Goal: Task Accomplishment & Management: Use online tool/utility

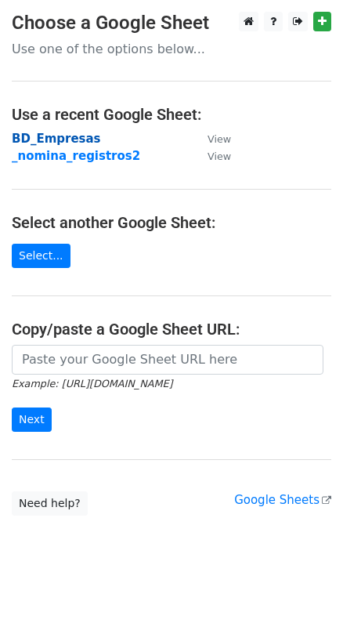
click at [48, 136] on strong "BD_Empresas" at bounding box center [56, 139] width 89 height 14
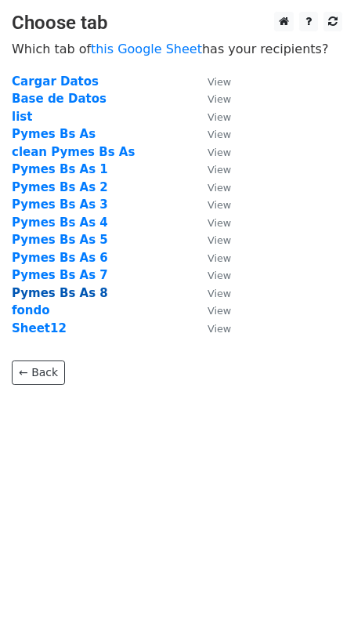
click at [69, 291] on strong "Pymes Bs As 8" at bounding box center [60, 293] width 96 height 14
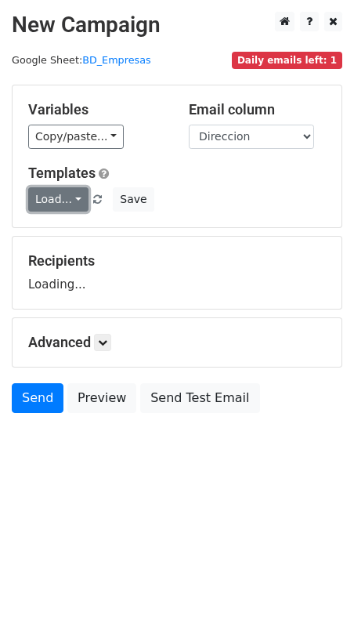
click at [72, 203] on link "Load..." at bounding box center [58, 199] width 60 height 24
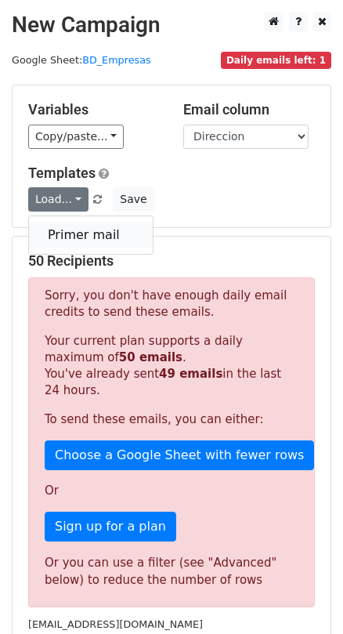
click at [72, 236] on link "Primer mail" at bounding box center [91, 235] width 124 height 25
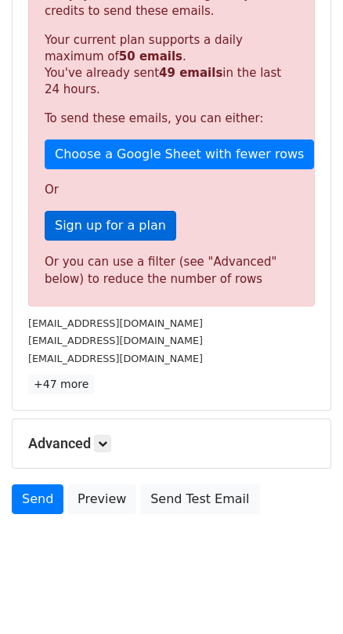
scroll to position [314, 0]
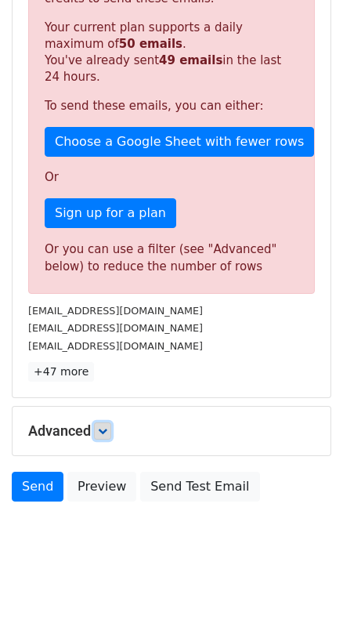
click at [105, 428] on icon at bounding box center [102, 431] width 9 height 9
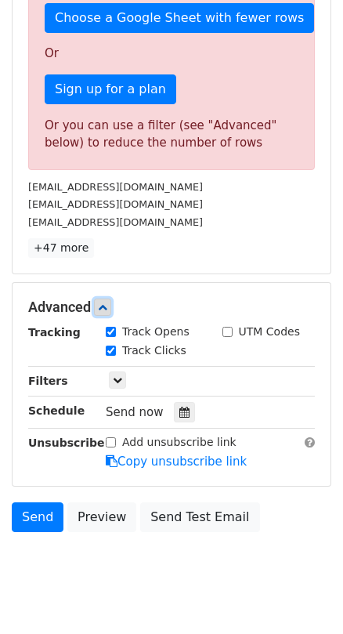
scroll to position [467, 0]
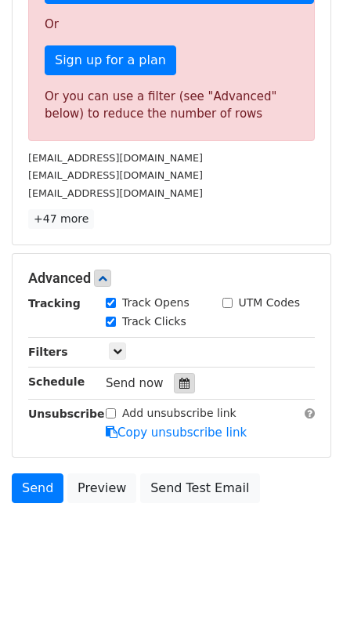
click at [180, 387] on icon at bounding box center [185, 383] width 10 height 11
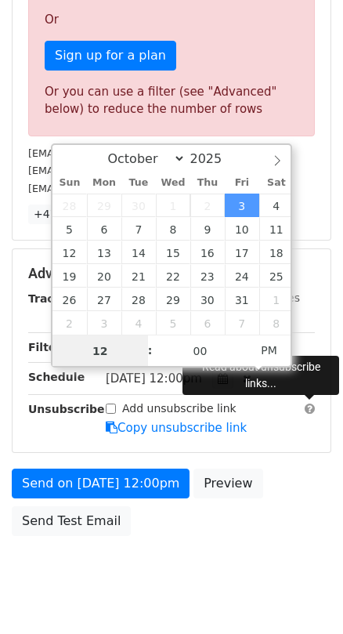
scroll to position [504, 0]
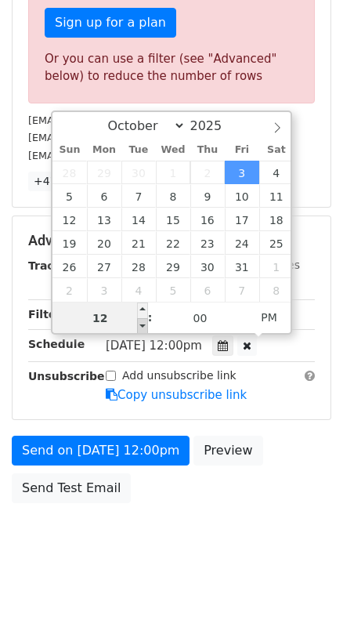
type input "2025-10-03 11:00"
type input "11"
click at [145, 325] on span at bounding box center [142, 326] width 11 height 16
type input "2025-10-03 10:00"
type input "10"
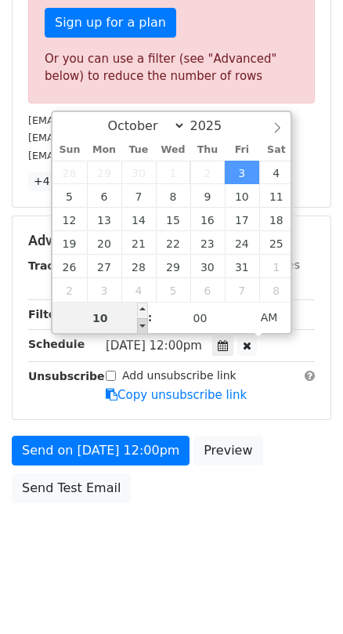
click at [145, 325] on span at bounding box center [142, 326] width 11 height 16
type input "2025-10-03 09:00"
type input "09"
click at [145, 325] on span at bounding box center [142, 326] width 11 height 16
type input "2025-10-03 08:00"
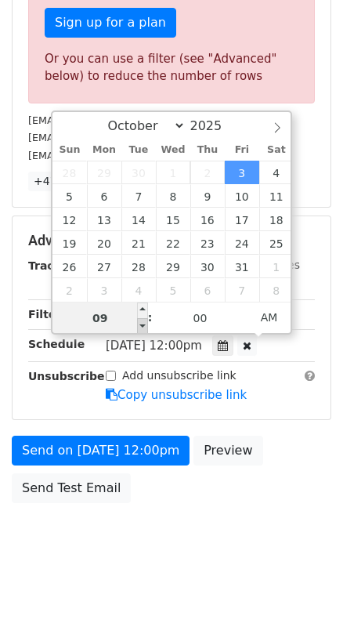
type input "08"
click at [145, 325] on span at bounding box center [142, 326] width 11 height 16
type input "2025-10-03 09:00"
type input "09"
click at [142, 309] on span at bounding box center [142, 311] width 11 height 16
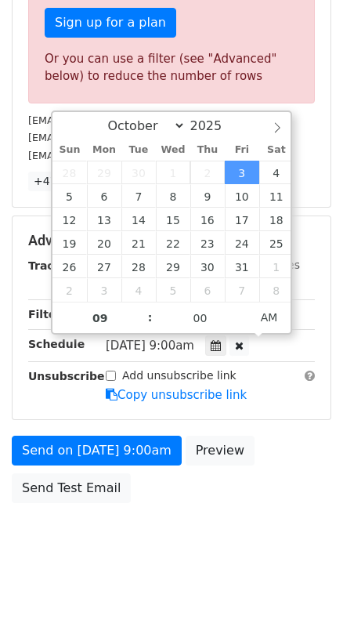
click at [337, 234] on main "New Campaign Daily emails left: 1 Google Sheet: BD_Empresas Variables Copy/past…" at bounding box center [171, 10] width 343 height 1004
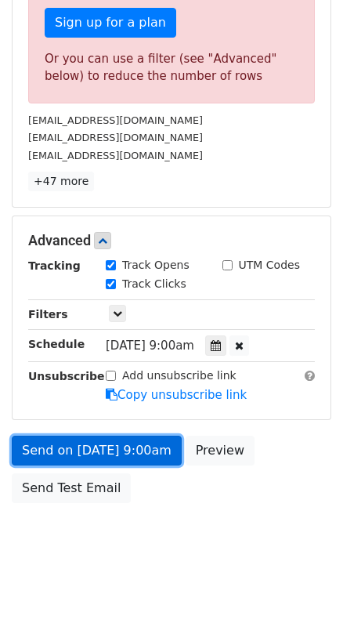
click at [117, 443] on link "Send on Oct 3 at 9:00am" at bounding box center [97, 451] width 170 height 30
